Goal: Task Accomplishment & Management: Use online tool/utility

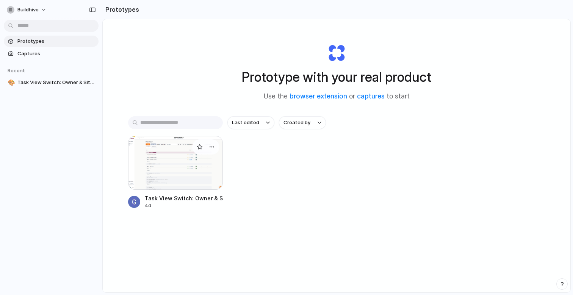
click at [174, 162] on div at bounding box center [175, 163] width 95 height 54
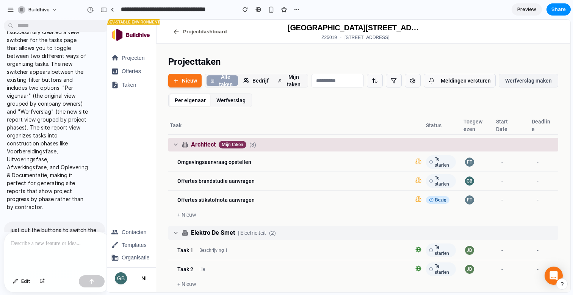
drag, startPoint x: 170, startPoint y: 124, endPoint x: 107, endPoint y: 116, distance: 64.2
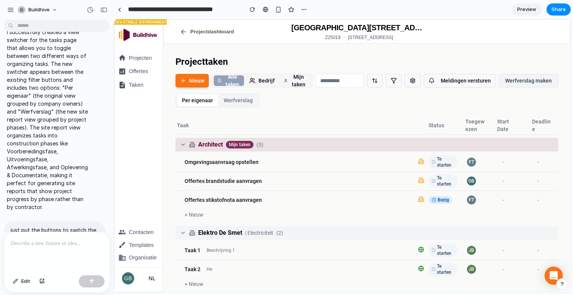
click at [241, 103] on button "Werfverslag" at bounding box center [238, 100] width 38 height 12
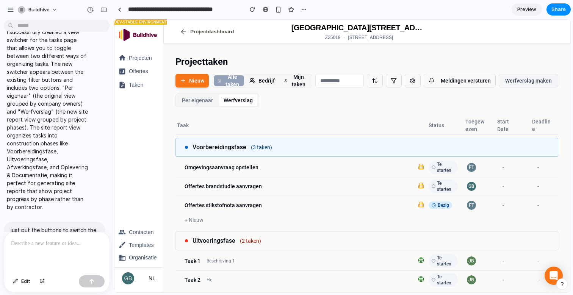
click at [196, 102] on button "Per eigenaar" at bounding box center [197, 100] width 40 height 12
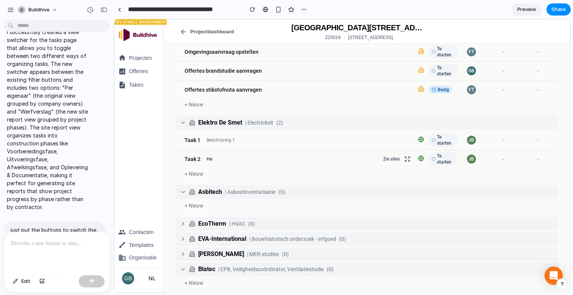
scroll to position [144, 0]
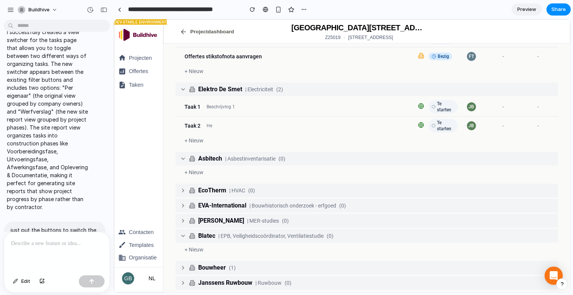
click at [182, 188] on icon "button" at bounding box center [183, 191] width 6 height 6
click at [182, 189] on icon "button" at bounding box center [183, 191] width 6 height 6
click at [184, 203] on icon "button" at bounding box center [183, 206] width 6 height 6
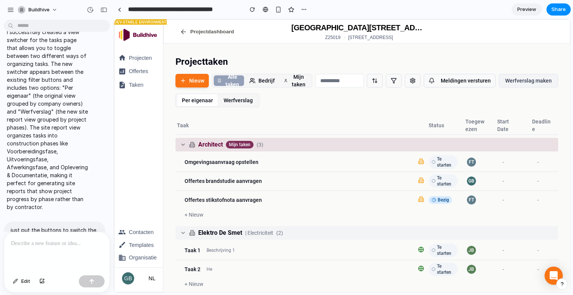
scroll to position [0, 0]
click at [247, 103] on button "Werfverslag" at bounding box center [238, 100] width 38 height 12
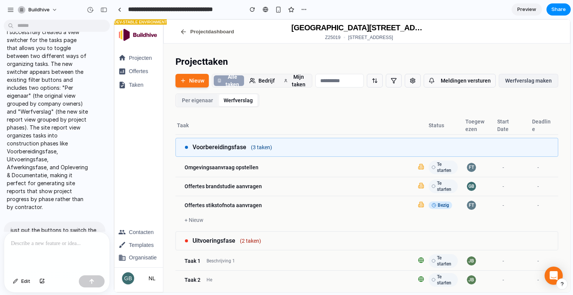
click at [205, 96] on button "Per eigenaar" at bounding box center [197, 100] width 40 height 12
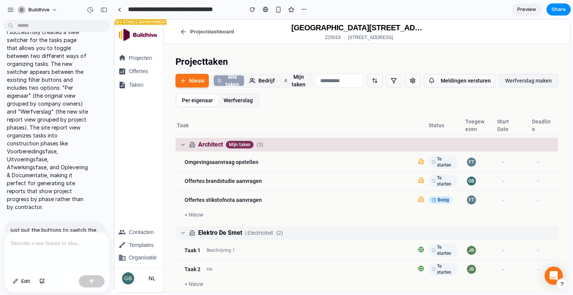
click at [289, 121] on th "Taak" at bounding box center [296, 125] width 241 height 18
click at [321, 118] on th "Taak" at bounding box center [296, 125] width 241 height 18
click at [312, 115] on div "Projecttaken Nieuw Alle taken Bedrijf Mijn taken Meldingen versturen Werfversla…" at bounding box center [366, 246] width 407 height 404
click at [42, 247] on p at bounding box center [57, 243] width 92 height 9
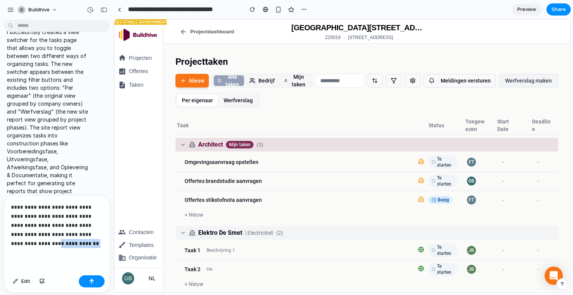
drag, startPoint x: 55, startPoint y: 245, endPoint x: 14, endPoint y: 245, distance: 41.3
click at [14, 245] on p "**********" at bounding box center [57, 226] width 92 height 46
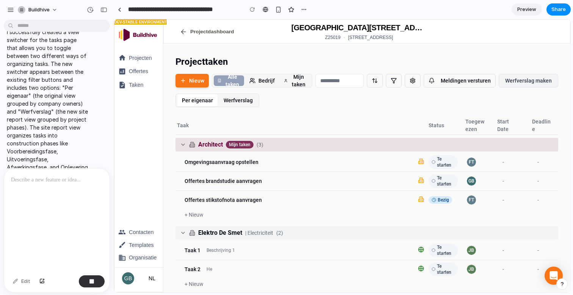
scroll to position [433, 0]
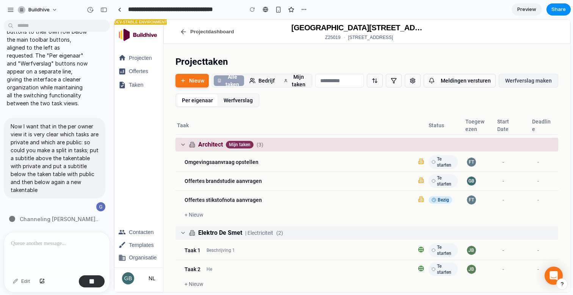
click at [471, 39] on div "Projectdashboard [GEOGRAPHIC_DATA][STREET_ADDRESS]" at bounding box center [367, 32] width 407 height 24
